Goal: Transaction & Acquisition: Subscribe to service/newsletter

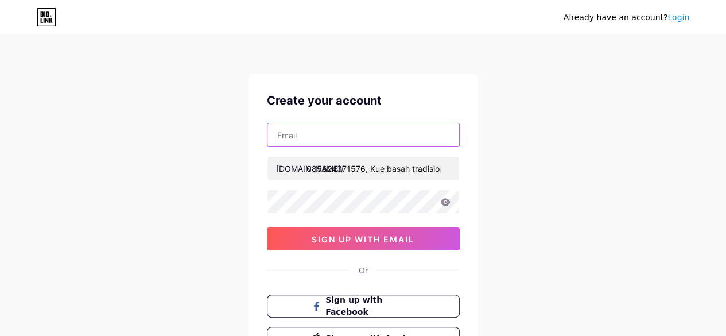
click at [327, 130] on input "text" at bounding box center [363, 134] width 192 height 23
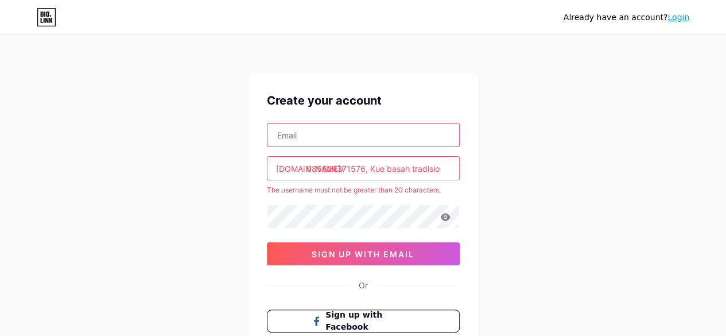
type input "[EMAIL_ADDRESS][DOMAIN_NAME]"
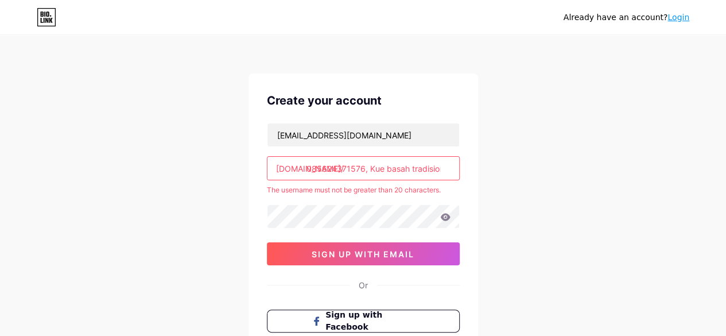
scroll to position [0, 31]
drag, startPoint x: 445, startPoint y: 167, endPoint x: 392, endPoint y: 167, distance: 52.8
click at [392, 167] on input "085624371576, Kue basah tradisional khas [GEOGRAPHIC_DATA] untuk nikahan" at bounding box center [363, 168] width 192 height 23
click at [439, 170] on input "085624371576, Kue basah tradisional khas [GEOGRAPHIC_DATA] untuk nikahan" at bounding box center [363, 168] width 192 height 23
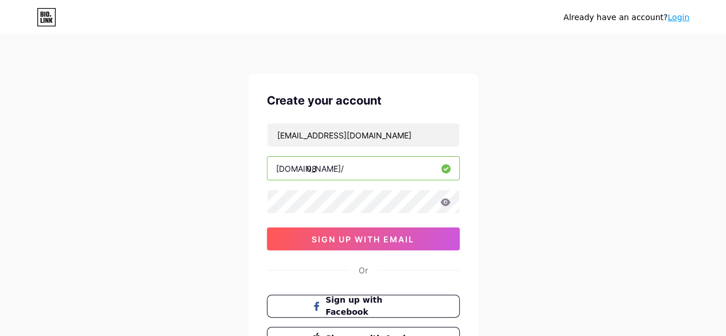
type input "0"
type input "refandfs"
click at [443, 202] on icon at bounding box center [445, 201] width 10 height 7
click at [443, 202] on icon at bounding box center [444, 202] width 11 height 11
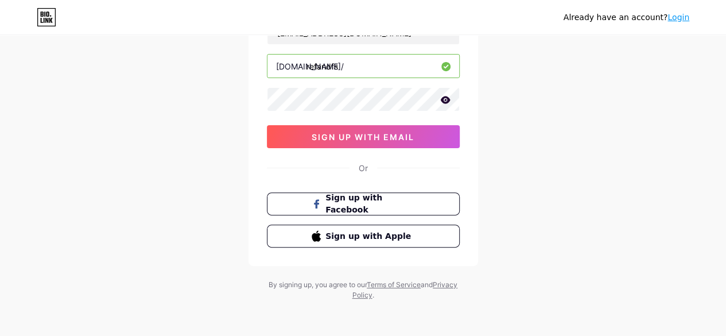
scroll to position [7, 0]
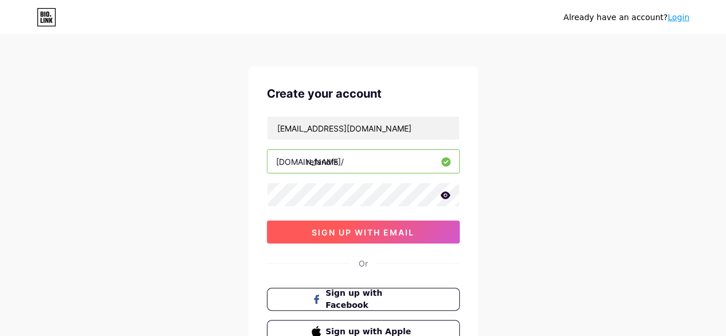
click at [367, 231] on span "sign up with email" at bounding box center [362, 232] width 103 height 10
